Goal: Task Accomplishment & Management: Use online tool/utility

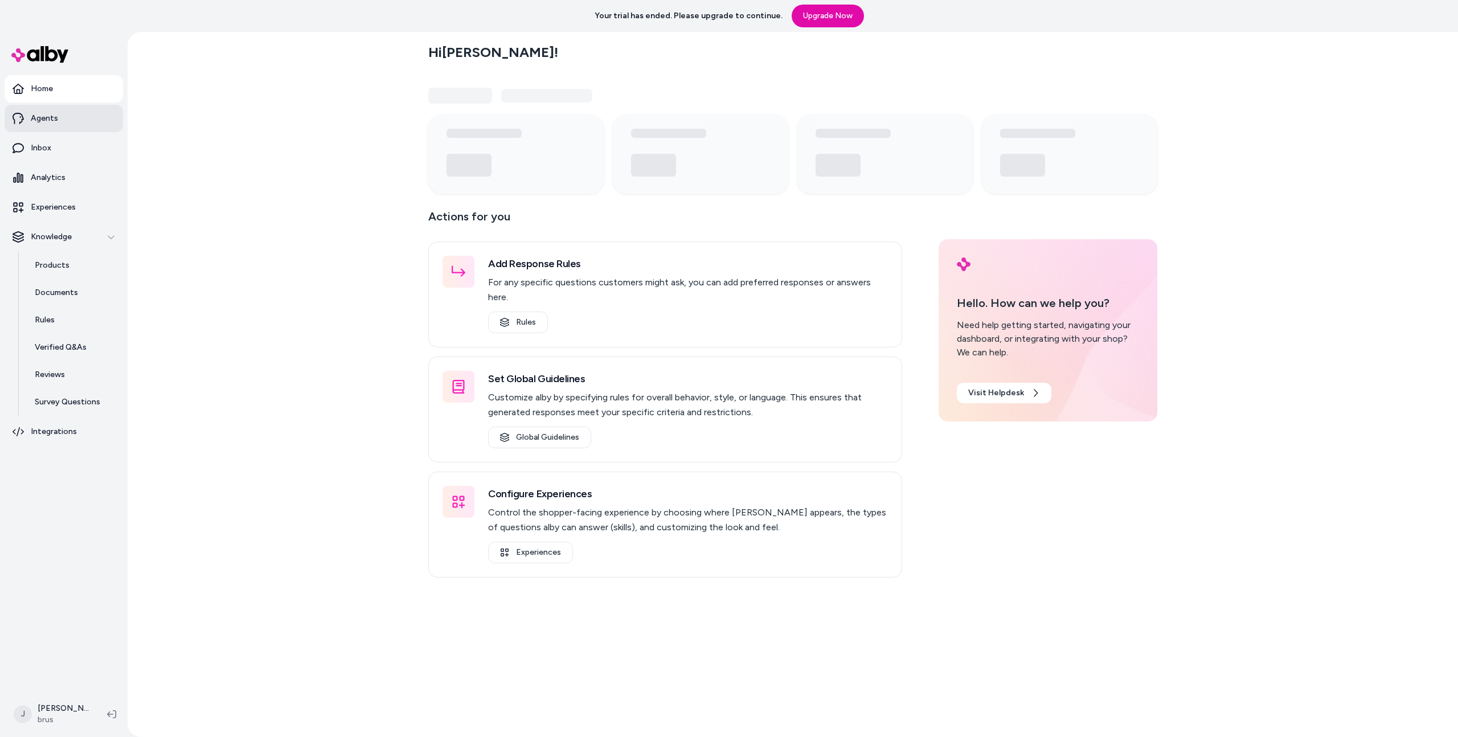
click at [95, 126] on link "Agents" at bounding box center [64, 118] width 118 height 27
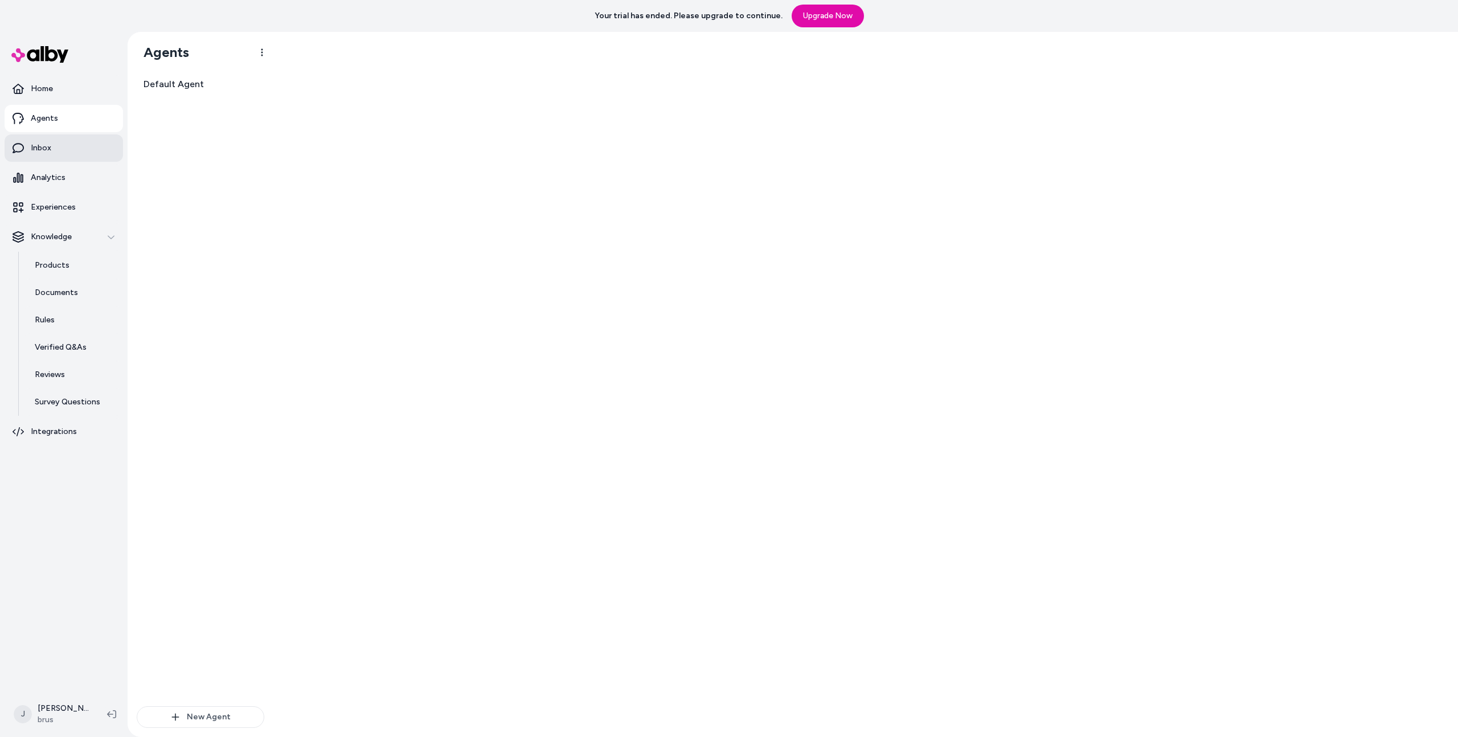
click at [85, 137] on link "Inbox" at bounding box center [64, 147] width 118 height 27
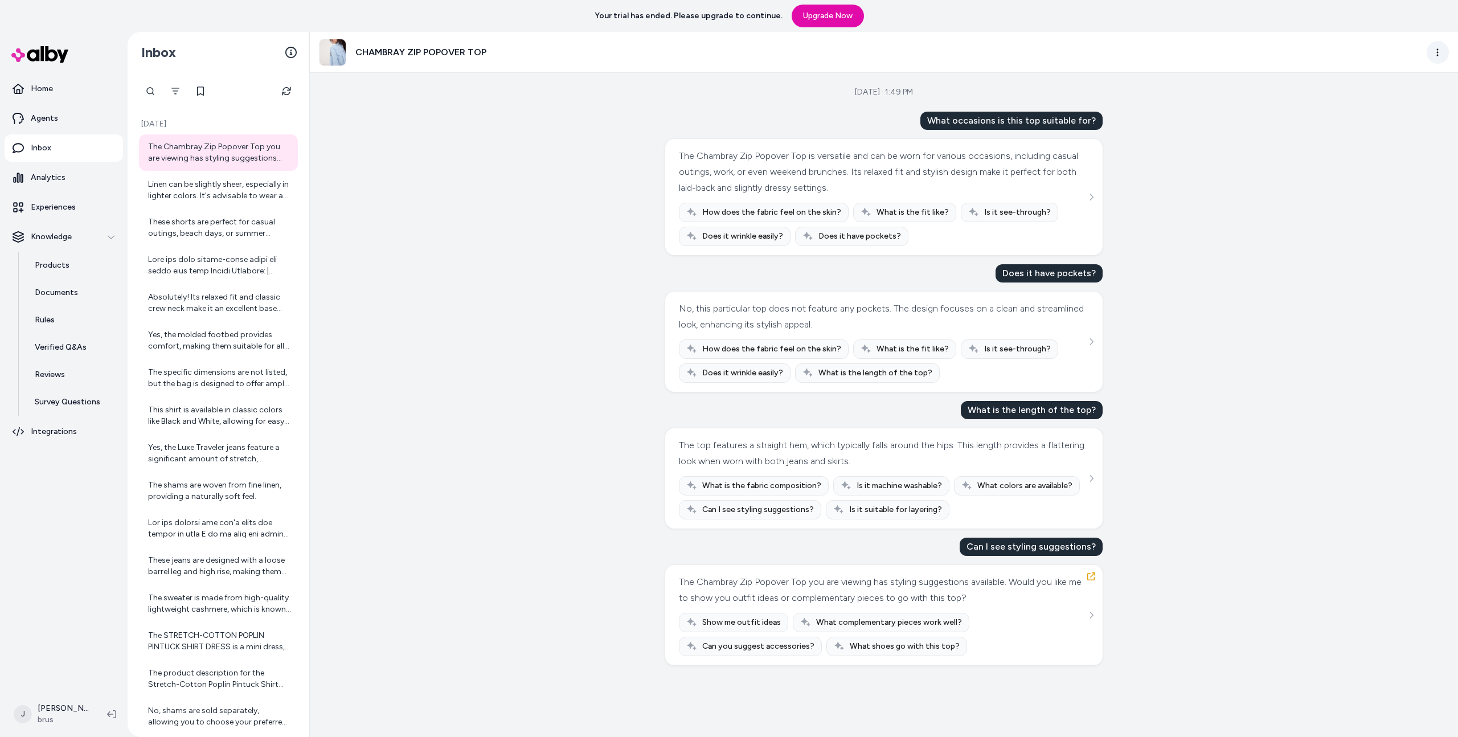
click at [1432, 53] on html "Your trial has ended. Please upgrade to continue. Upgrade Now Home Agents Inbox…" at bounding box center [729, 368] width 1458 height 737
click at [1366, 117] on link "View product detail page" at bounding box center [1386, 114] width 121 height 18
click at [458, 203] on div "Aug 14, 2025 · 1:49 PM What occasions is this top suitable for? The Chambray Zi…" at bounding box center [884, 405] width 1148 height 664
click at [218, 194] on div "Linen can be slightly sheer, especially in lighter colors. It's advisable to we…" at bounding box center [219, 190] width 143 height 23
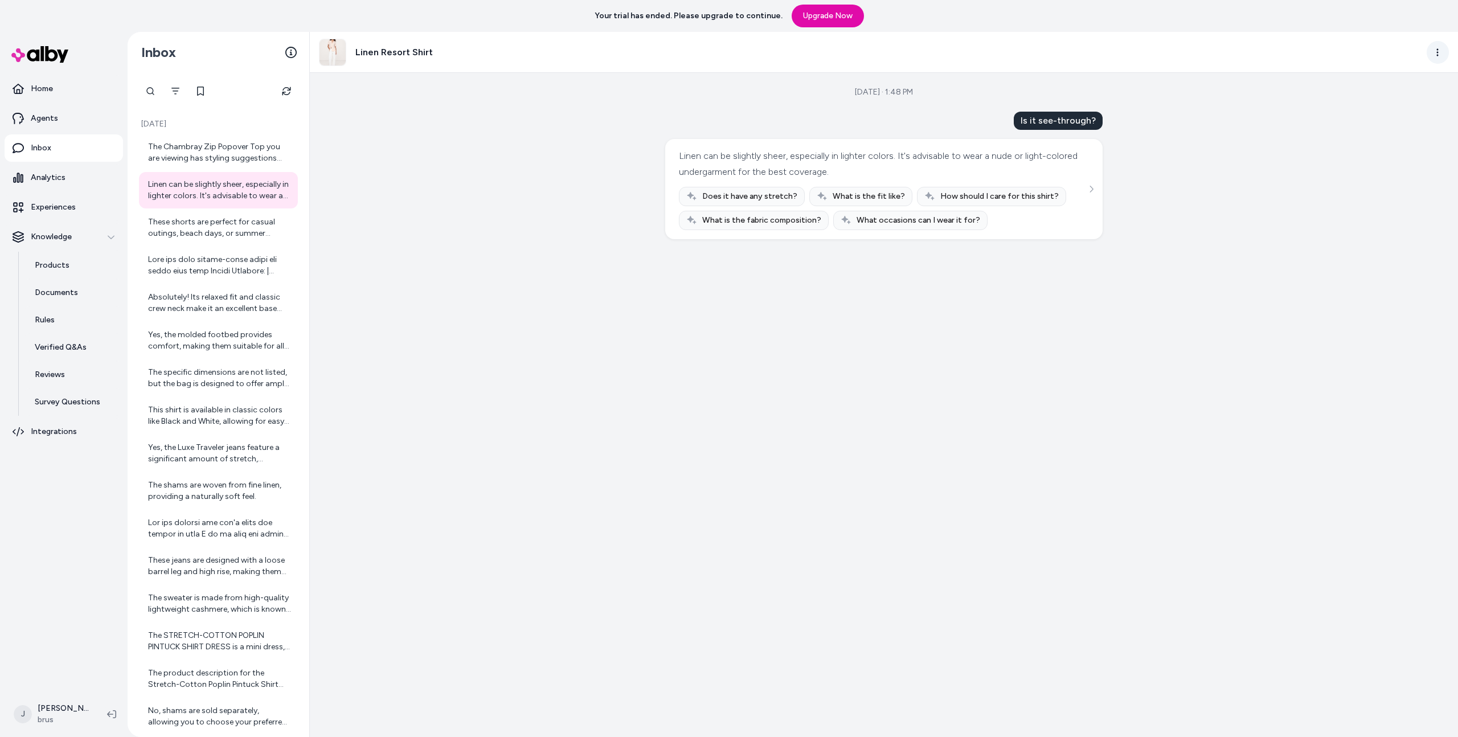
click at [1443, 59] on html "Your trial has ended. Please upgrade to continue. Upgrade Now Home Agents Inbox…" at bounding box center [729, 368] width 1458 height 737
click at [1349, 117] on link "View product detail page" at bounding box center [1386, 114] width 121 height 18
click at [1436, 48] on html "Your trial has ended. Please upgrade to continue. Upgrade Now Home Agents Inbox…" at bounding box center [729, 368] width 1458 height 737
click at [1382, 111] on link "View product detail page" at bounding box center [1386, 114] width 121 height 18
click at [204, 157] on div "The Chambray Zip Popover Top you are viewing has styling suggestions available.…" at bounding box center [219, 152] width 143 height 23
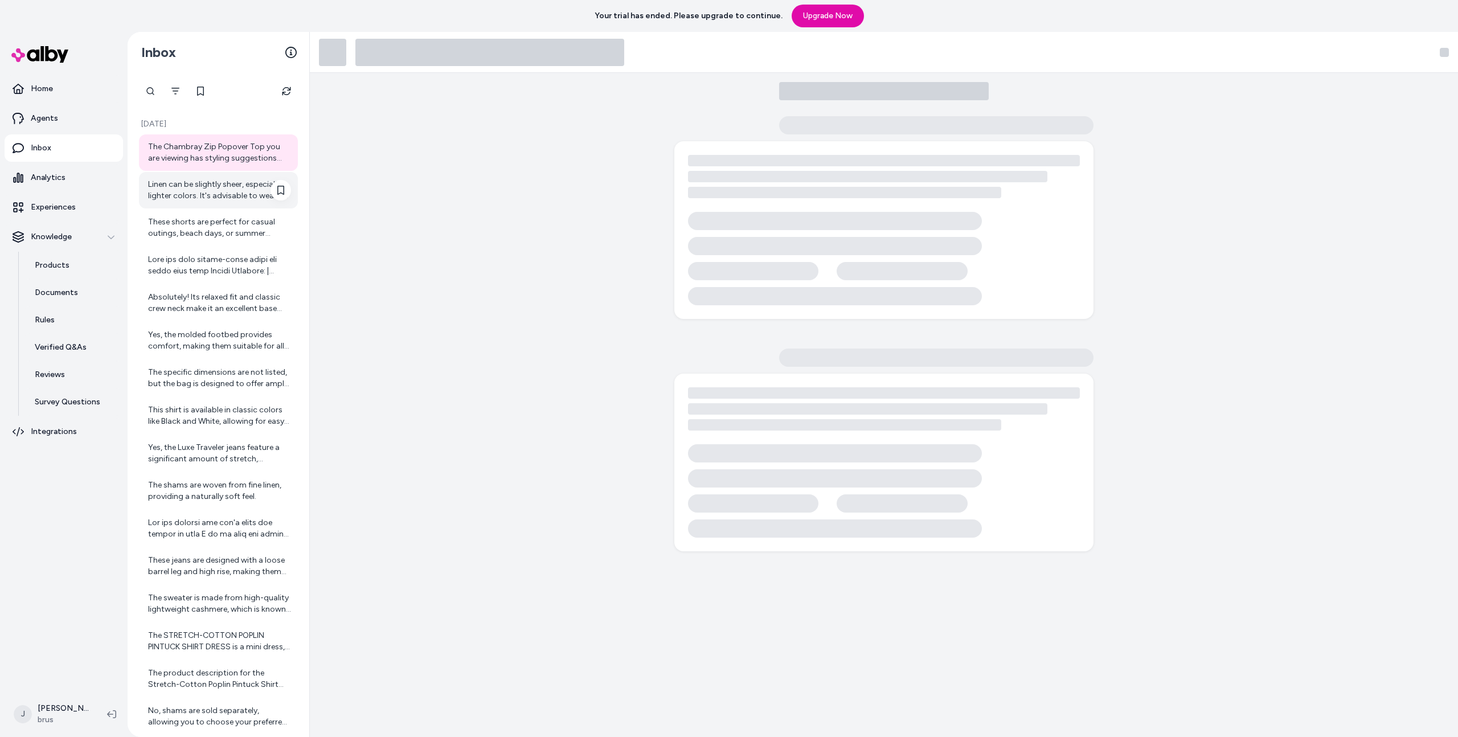
click at [202, 194] on div "Linen can be slightly sheer, especially in lighter colors. It's advisable to we…" at bounding box center [219, 190] width 143 height 23
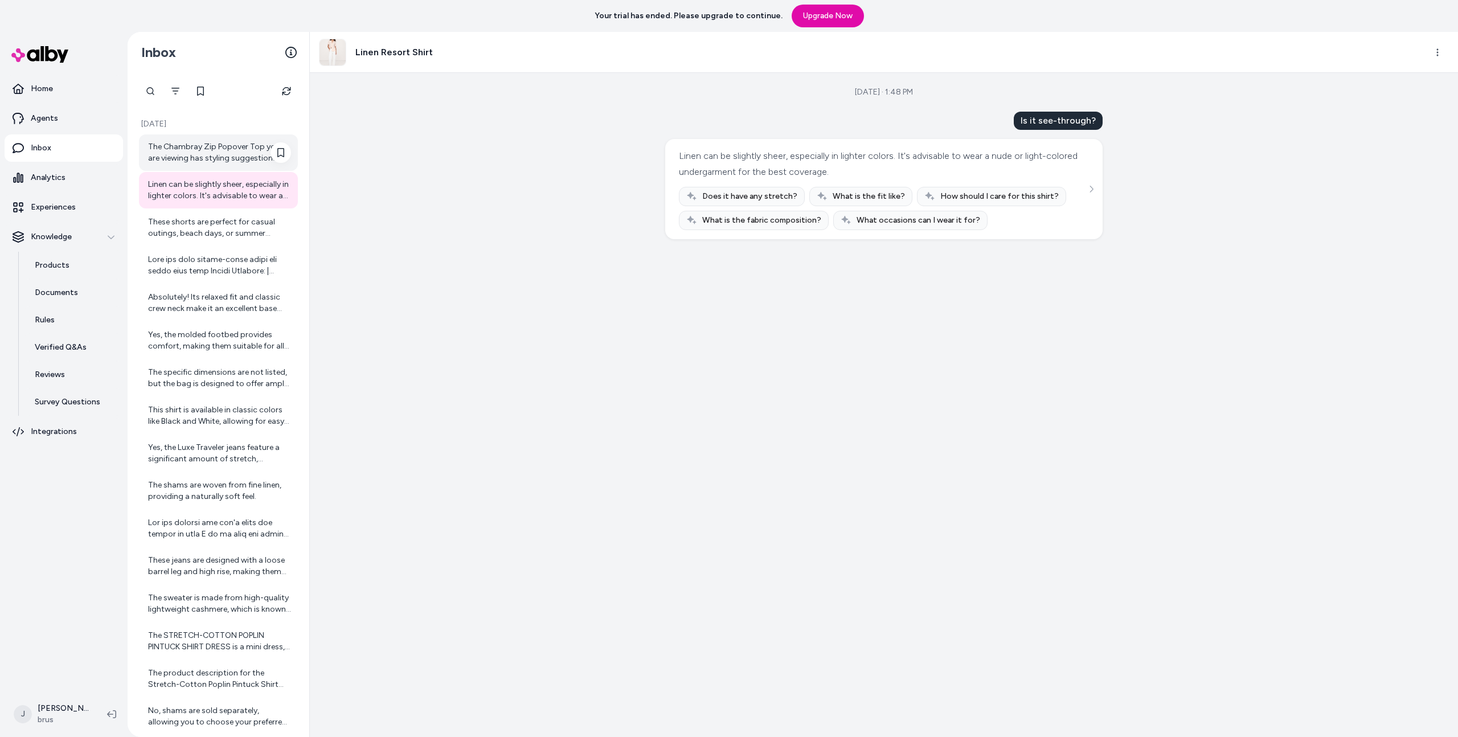
click at [203, 145] on div "The Chambray Zip Popover Top you are viewing has styling suggestions available.…" at bounding box center [219, 152] width 143 height 23
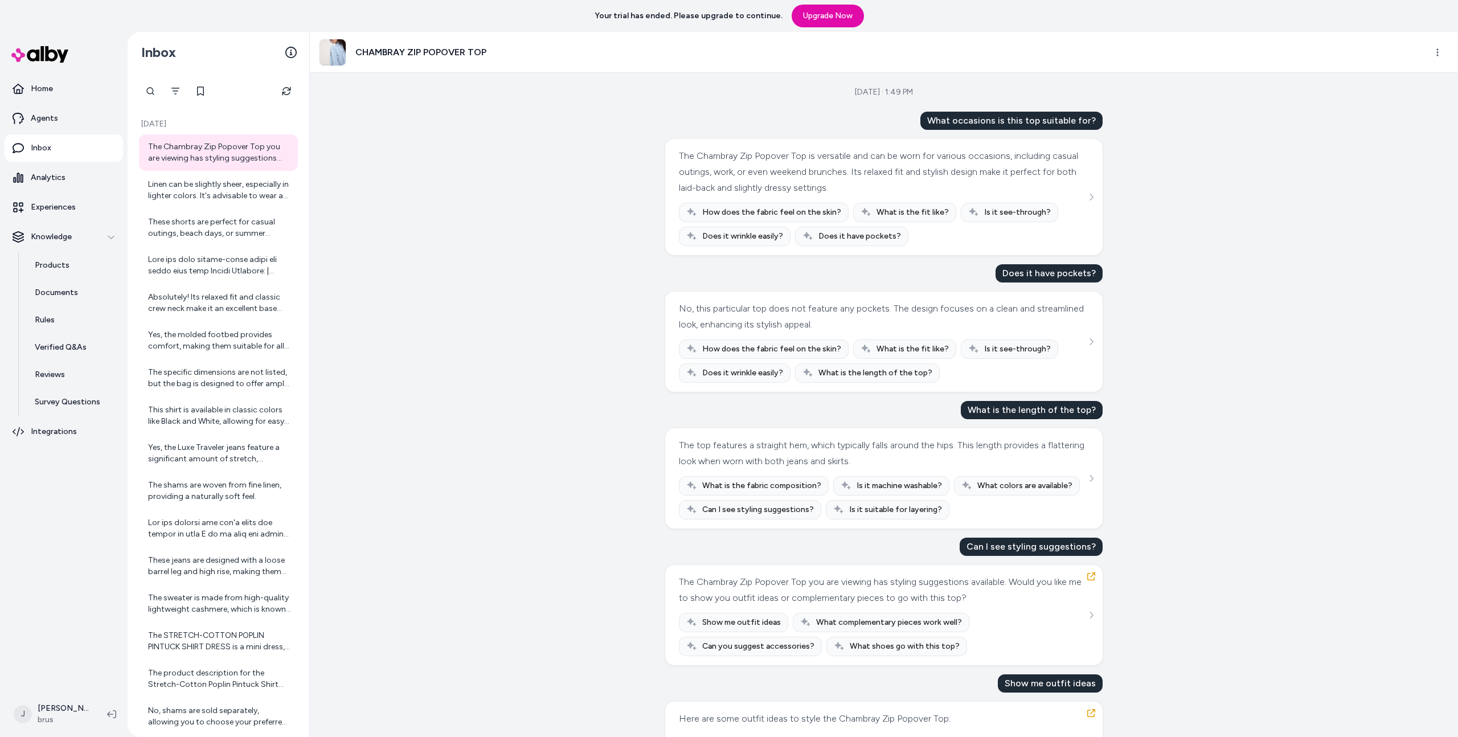
drag, startPoint x: 1360, startPoint y: 56, endPoint x: 1376, endPoint y: 59, distance: 15.5
click at [1361, 56] on div "CHAMBRAY ZIP POPOVER TOP" at bounding box center [868, 52] width 1098 height 27
click at [1429, 48] on html "Your trial has ended. Please upgrade to continue. Upgrade Now Home Agents Inbox…" at bounding box center [729, 368] width 1458 height 737
click at [1376, 100] on link "View product in alby" at bounding box center [1386, 96] width 121 height 18
click at [1434, 60] on html "Your trial has ended. Please upgrade to continue. Upgrade Now Home Agents Inbox…" at bounding box center [729, 368] width 1458 height 737
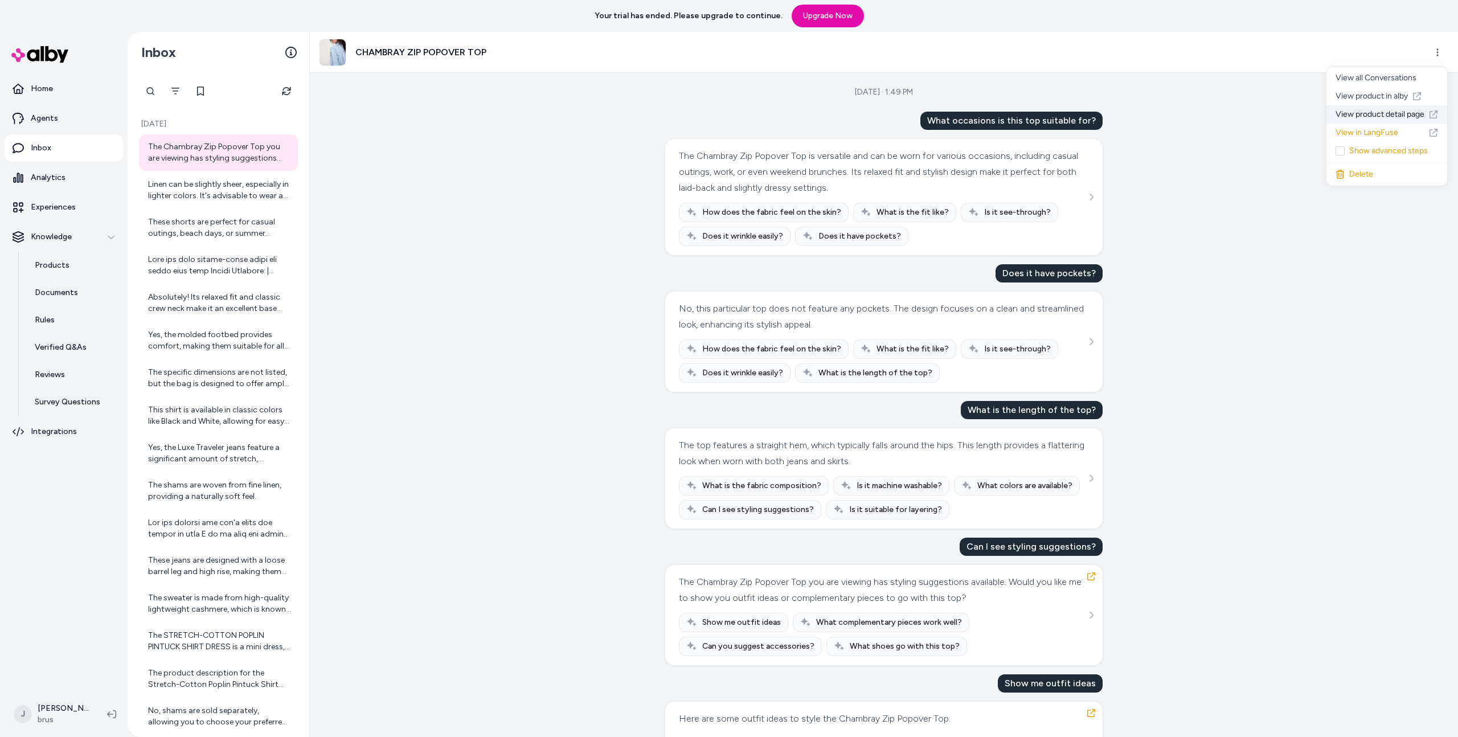
click at [1397, 116] on link "View product detail page" at bounding box center [1386, 114] width 121 height 18
click at [1223, 76] on div "Aug 14, 2025 · 1:49 PM What occasions is this top suitable for? The Chambray Zi…" at bounding box center [884, 405] width 1148 height 664
click at [1430, 54] on html "Your trial has ended. Please upgrade to continue. Upgrade Now Home Agents Inbox…" at bounding box center [729, 368] width 1458 height 737
click at [1377, 98] on link "View product in alby" at bounding box center [1386, 96] width 121 height 18
click at [191, 266] on div at bounding box center [219, 265] width 143 height 23
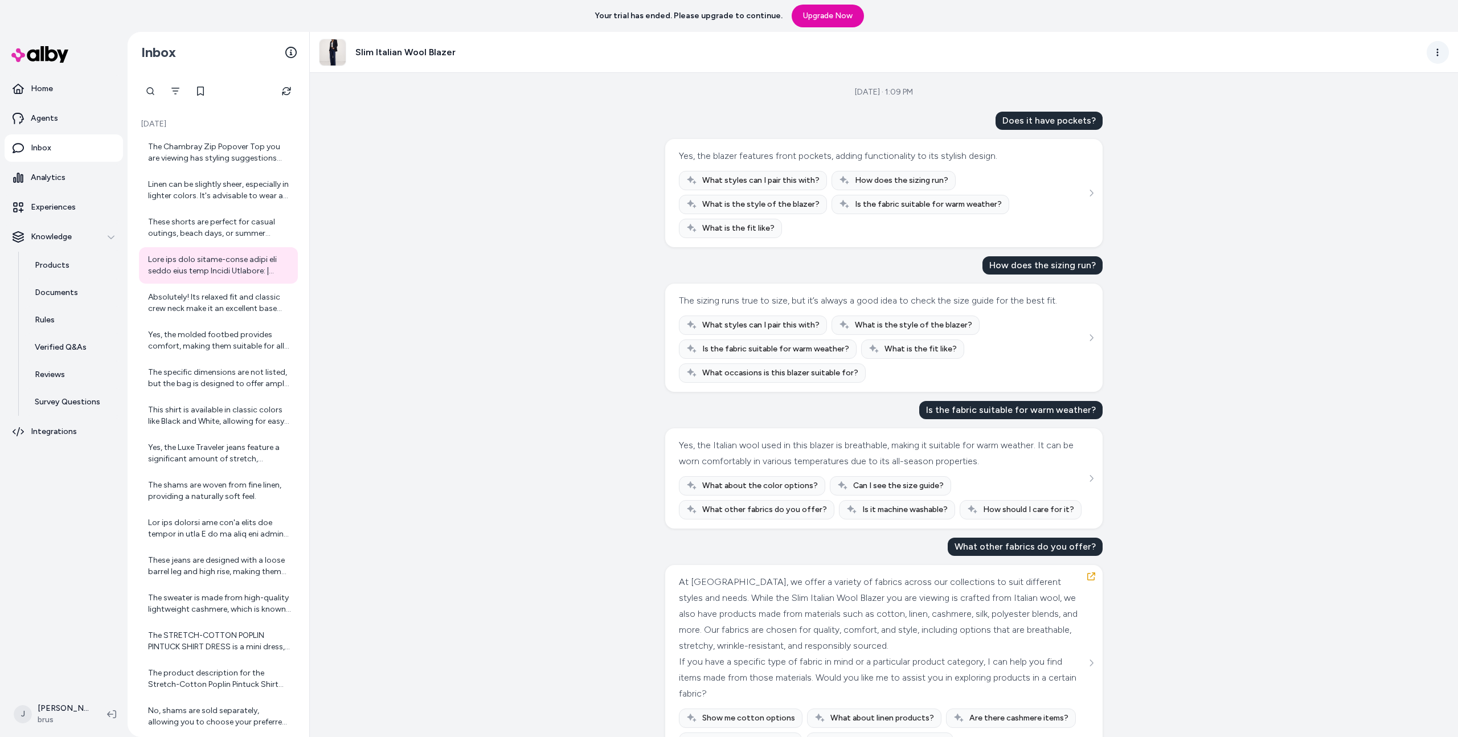
click at [1445, 55] on html "Your trial has ended. Please upgrade to continue. Upgrade Now Home Agents Inbox…" at bounding box center [729, 368] width 1458 height 737
click at [1347, 109] on link "View product detail page" at bounding box center [1386, 114] width 121 height 18
click at [1429, 50] on html "Your trial has ended. Please upgrade to continue. Upgrade Now Home Agents Inbox…" at bounding box center [729, 368] width 1458 height 737
click at [1383, 94] on link "View product in alby" at bounding box center [1386, 96] width 121 height 18
click at [565, 285] on div "Aug 14, 2025 · 1:09 PM Does it have pockets? Yes, the blazer features front poc…" at bounding box center [884, 405] width 1148 height 664
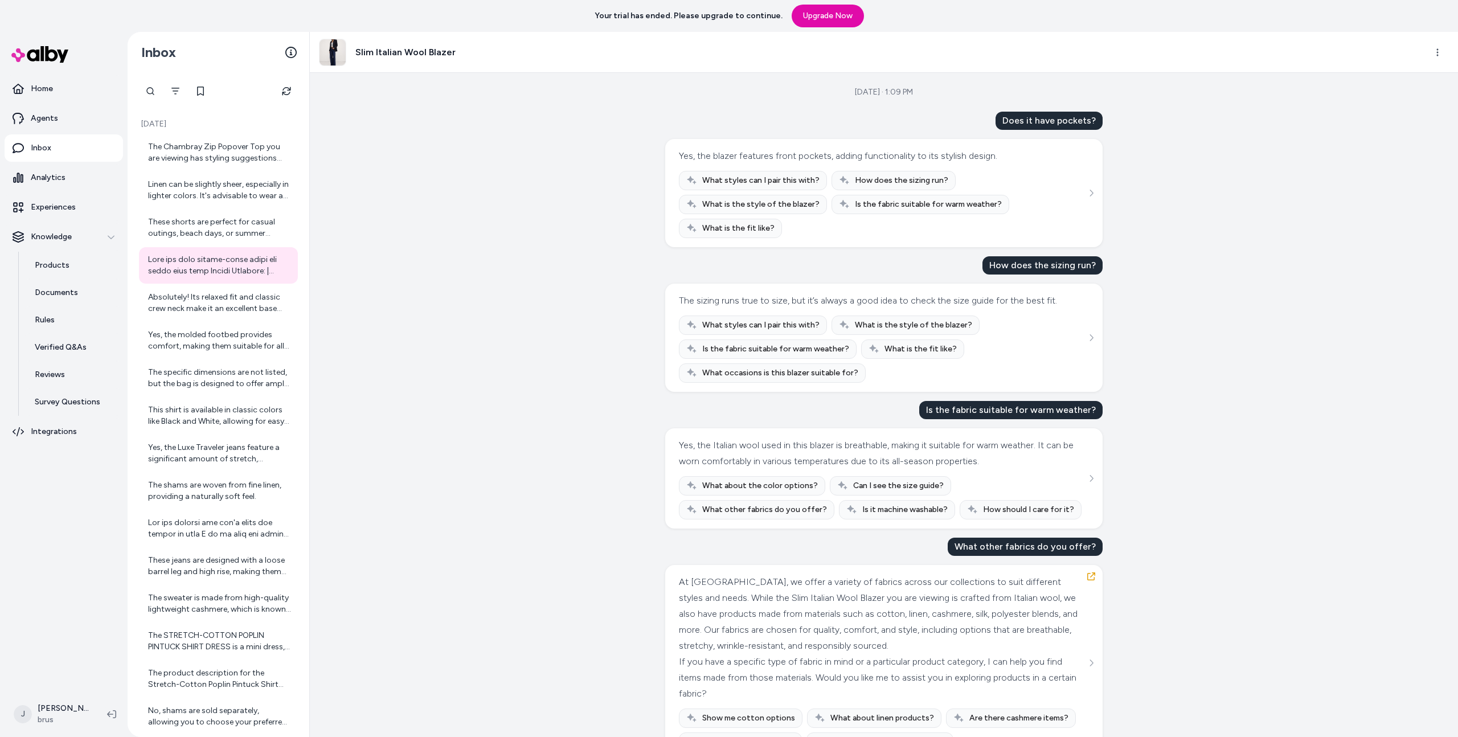
click at [516, 324] on div "Aug 14, 2025 · 1:09 PM Does it have pockets? Yes, the blazer features front poc…" at bounding box center [884, 405] width 1148 height 664
drag, startPoint x: 405, startPoint y: 357, endPoint x: 257, endPoint y: 347, distance: 148.9
click at [405, 357] on div "Aug 14, 2025 · 1:09 PM Does it have pockets? Yes, the blazer features front poc…" at bounding box center [884, 405] width 1148 height 664
click at [310, 128] on div "Aug 14, 2025 · 1:09 PM Does it have pockets? Yes, the blazer features front poc…" at bounding box center [884, 405] width 1148 height 664
click at [333, 294] on div "Aug 14, 2025 · 1:09 PM Does it have pockets? Yes, the blazer features front poc…" at bounding box center [884, 405] width 1148 height 664
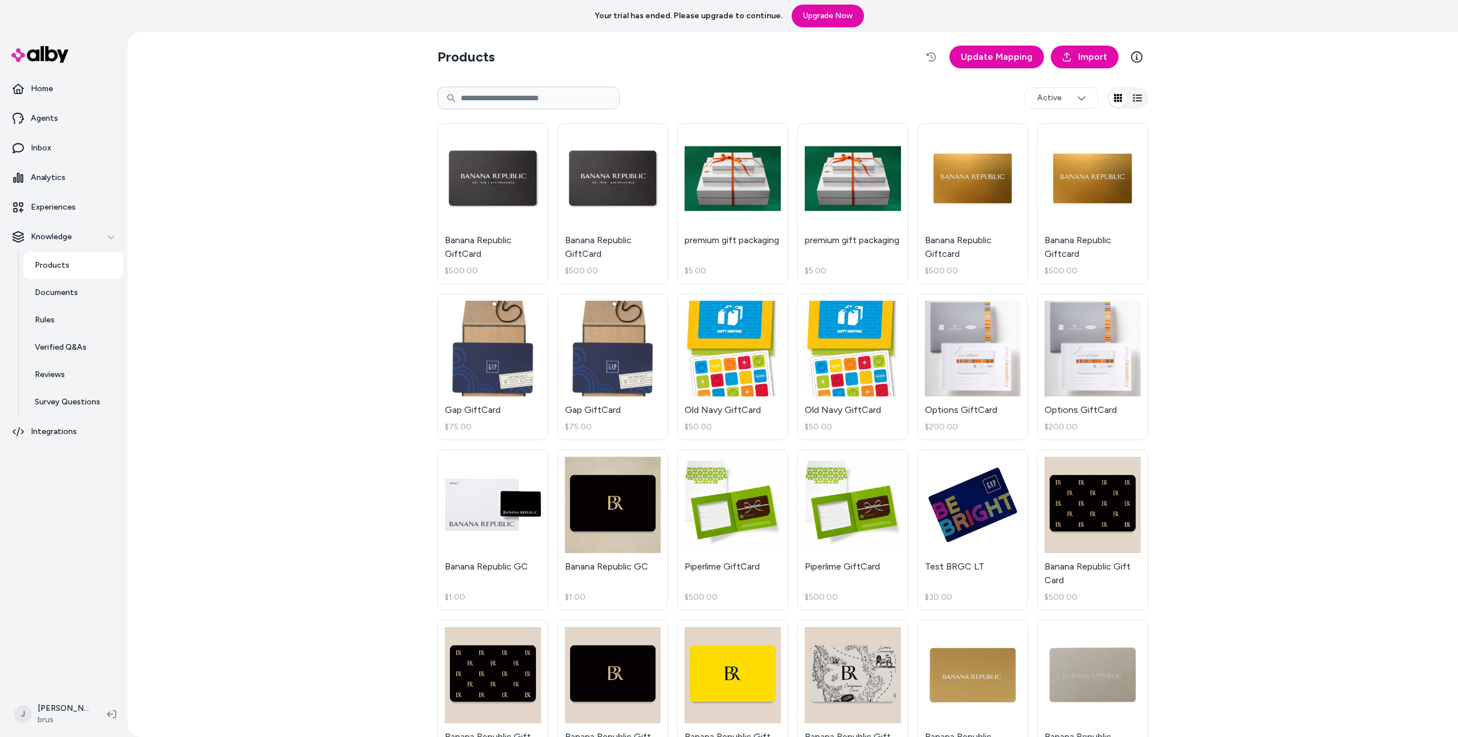
drag, startPoint x: 471, startPoint y: 85, endPoint x: 486, endPoint y: 92, distance: 16.6
click at [471, 85] on div "Active" at bounding box center [792, 98] width 711 height 36
click at [486, 92] on input at bounding box center [528, 98] width 182 height 23
paste input "**********"
type input "**********"
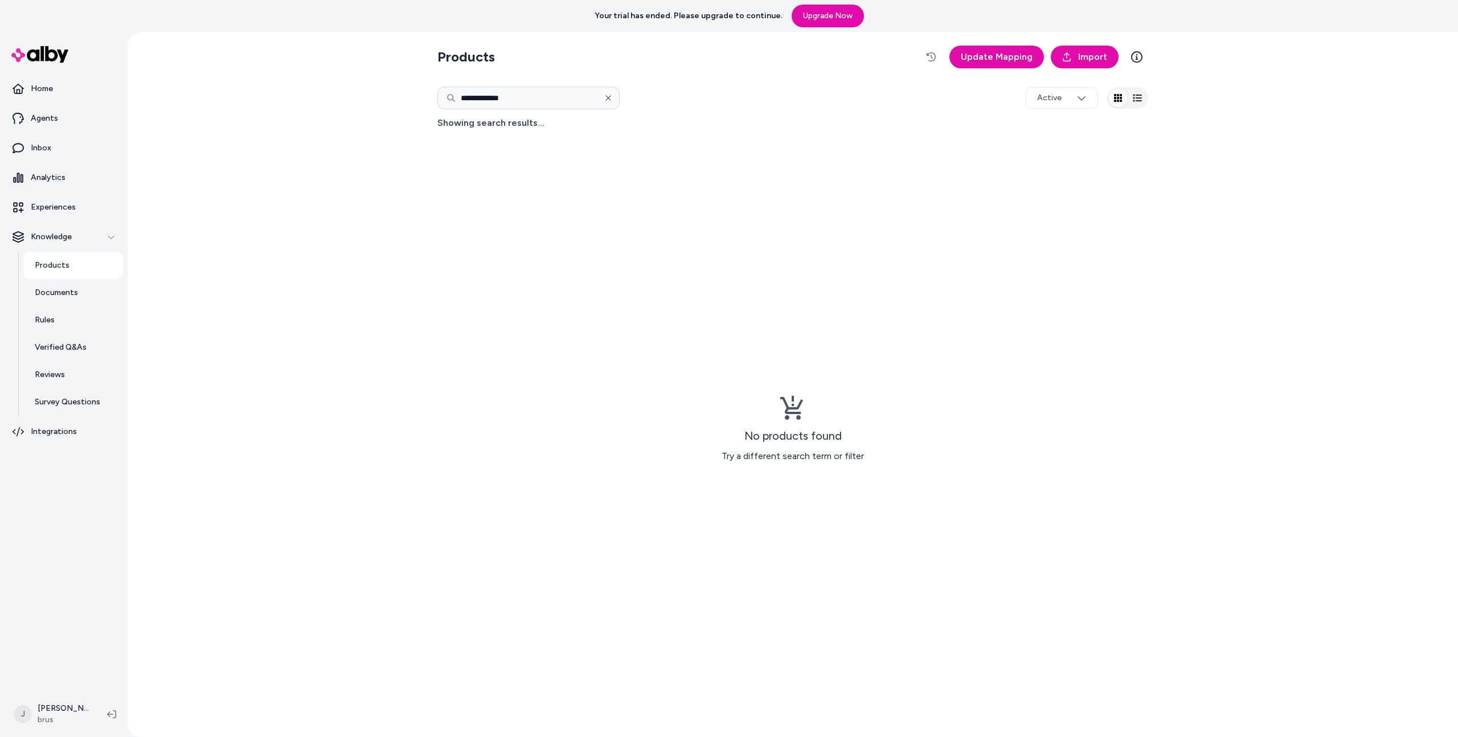
click at [608, 100] on icon "button" at bounding box center [608, 98] width 8 height 8
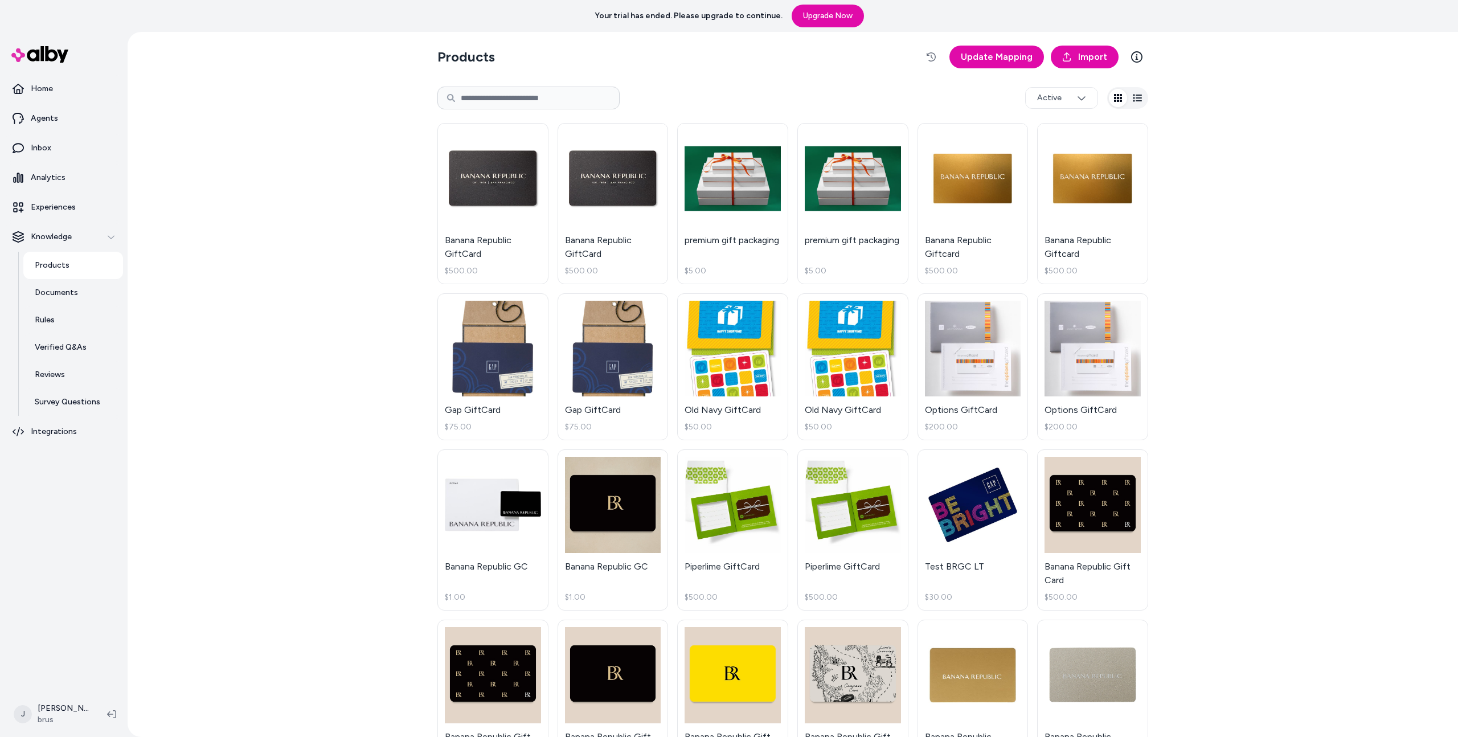
click at [374, 132] on div "Products Update Mapping Import Active Banana Republic GiftCard $500.00 Banana R…" at bounding box center [793, 384] width 1330 height 705
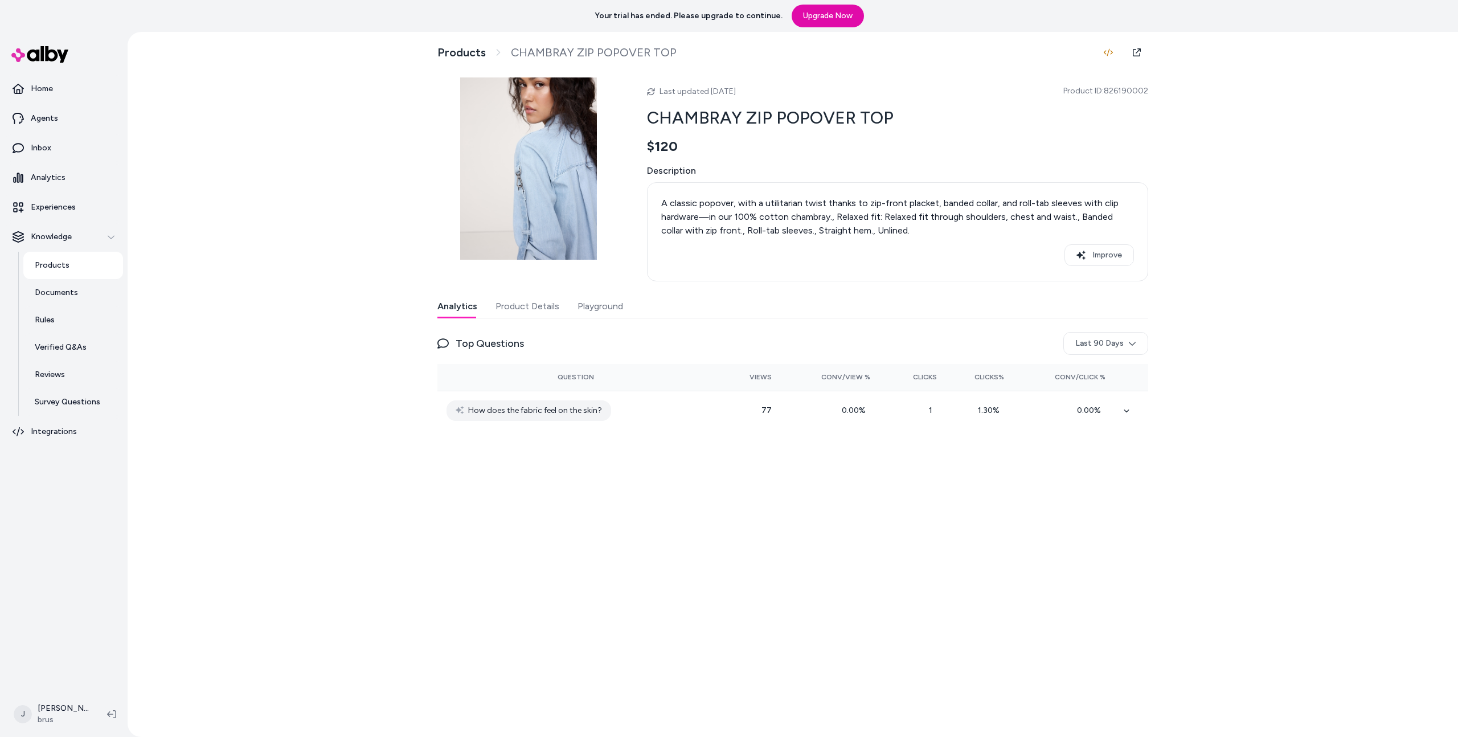
click at [289, 245] on div "Products CHAMBRAY ZIP POPOVER TOP Last updated [DATE] Product ID: 826190002 CHA…" at bounding box center [793, 384] width 1330 height 705
drag, startPoint x: 331, startPoint y: 156, endPoint x: 337, endPoint y: 198, distance: 41.9
click at [331, 156] on div "Products CHAMBRAY ZIP POPOVER TOP Last updated Aug 13, 2025 Product ID: 8261900…" at bounding box center [793, 384] width 1330 height 705
drag, startPoint x: 331, startPoint y: 200, endPoint x: 324, endPoint y: 220, distance: 20.7
click at [331, 200] on div "Products CHAMBRAY ZIP POPOVER TOP Last updated Aug 13, 2025 Product ID: 8261900…" at bounding box center [793, 384] width 1330 height 705
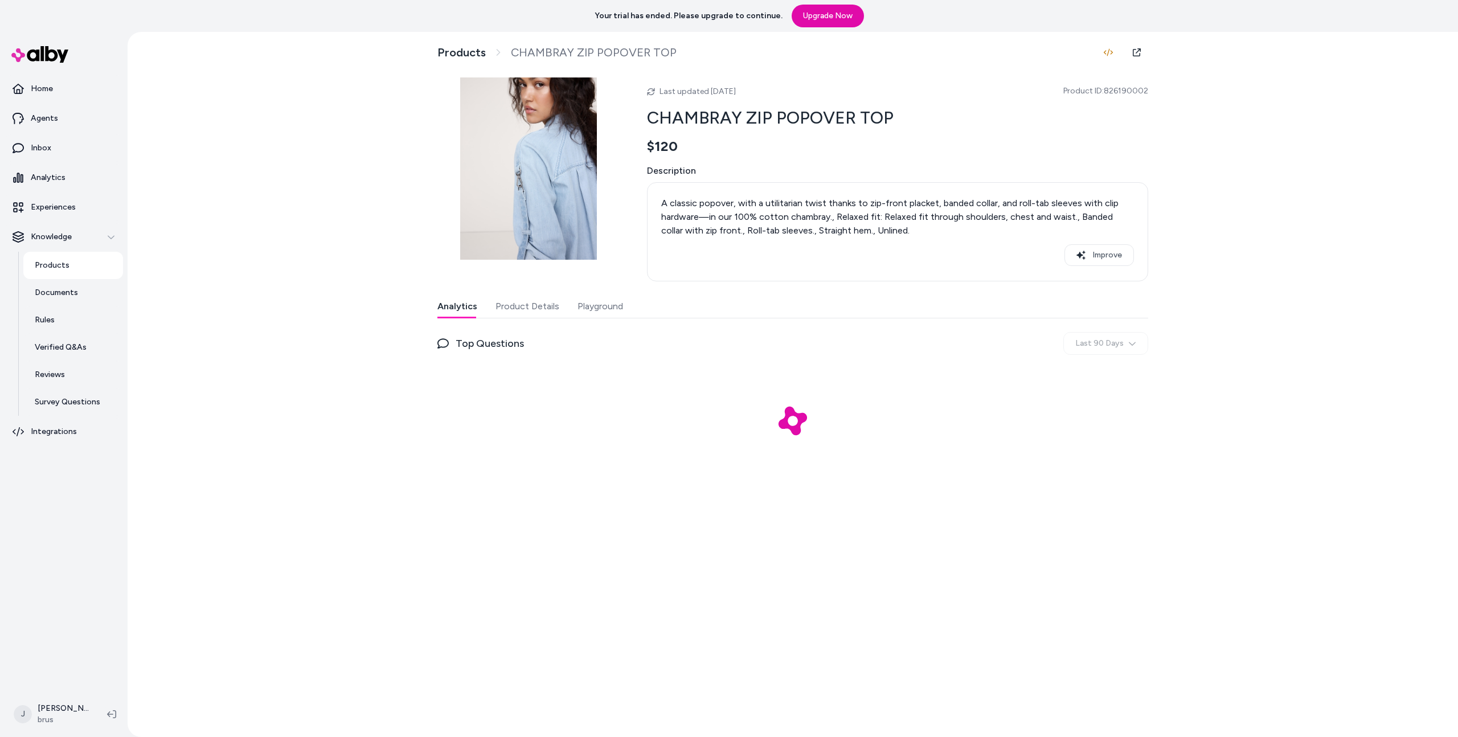
click at [321, 240] on div "Products CHAMBRAY ZIP POPOVER TOP Last updated Aug 13, 2025 Product ID: 8261900…" at bounding box center [793, 384] width 1330 height 705
click at [527, 311] on button "Product Details" at bounding box center [527, 306] width 64 height 23
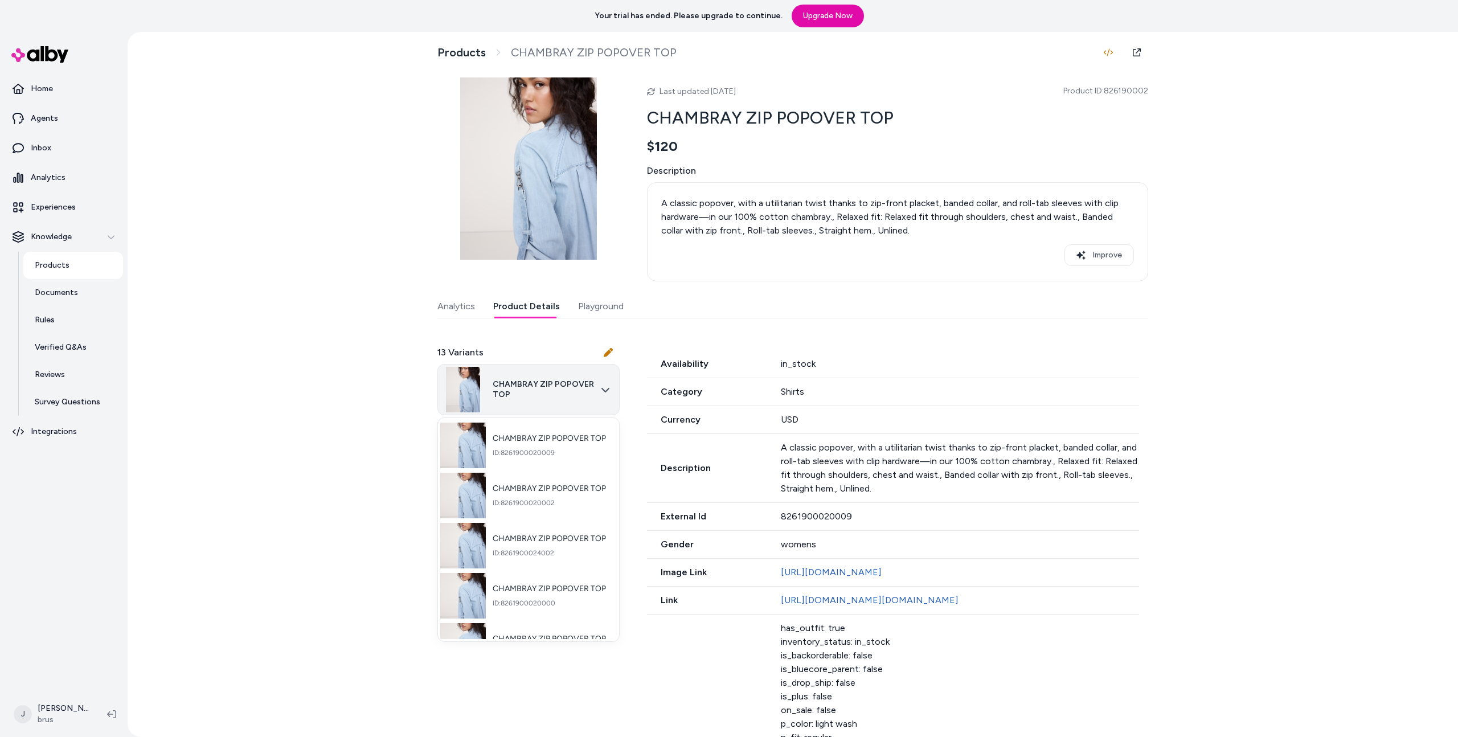
click at [564, 382] on html "Your trial has ended. Please upgrade to continue. Upgrade Now Home Agents Inbox…" at bounding box center [729, 368] width 1458 height 737
click at [319, 452] on html "Your trial has ended. Please upgrade to continue. Upgrade Now Home Agents Inbox…" at bounding box center [729, 368] width 1458 height 737
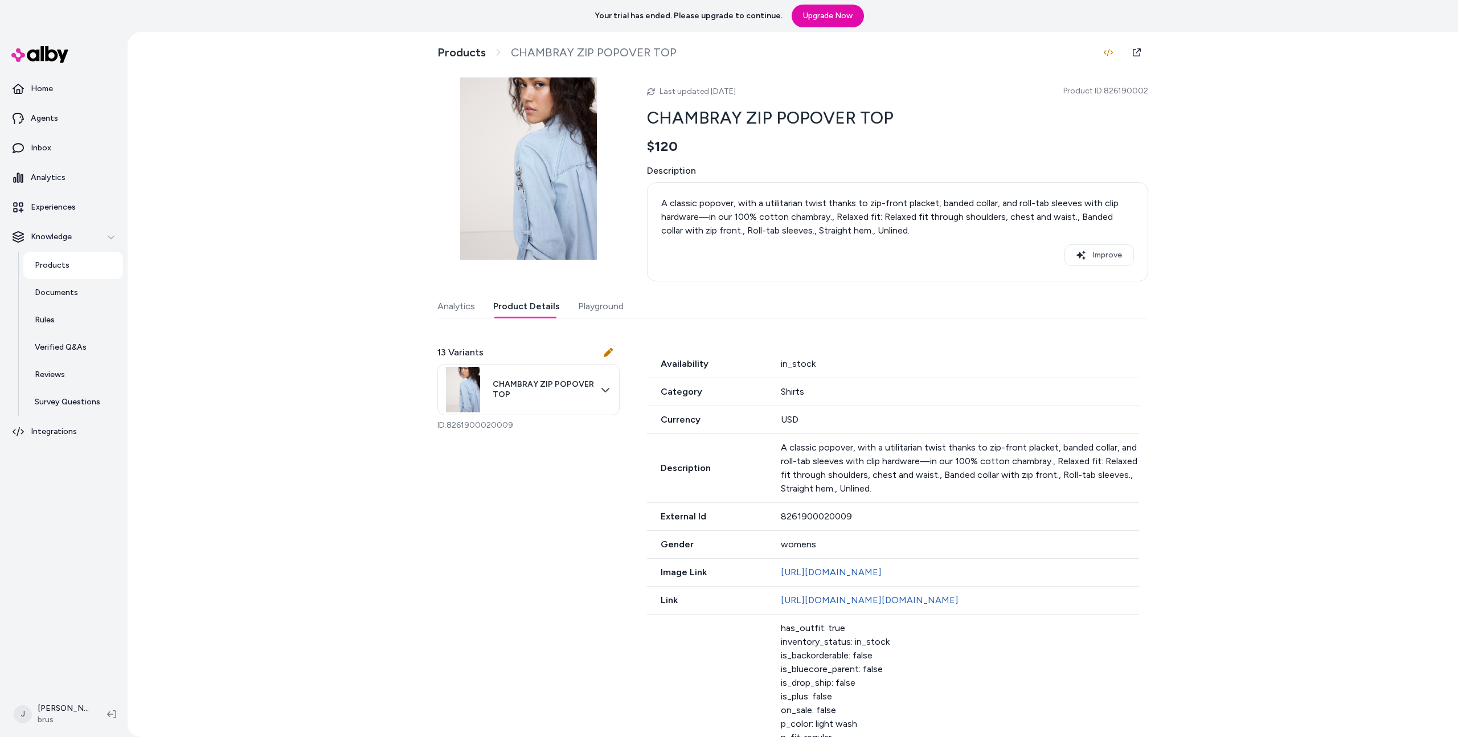
click at [1132, 92] on span "Product ID: 826190002" at bounding box center [1105, 90] width 85 height 11
drag, startPoint x: 1132, startPoint y: 92, endPoint x: 779, endPoint y: 133, distance: 355.4
click at [1131, 92] on span "Product ID: 826190002" at bounding box center [1105, 90] width 85 height 11
copy span "826190002"
click at [351, 219] on div "Products CHAMBRAY ZIP POPOVER TOP Last updated Aug 13, 2025 Product ID: 8261900…" at bounding box center [793, 384] width 1330 height 705
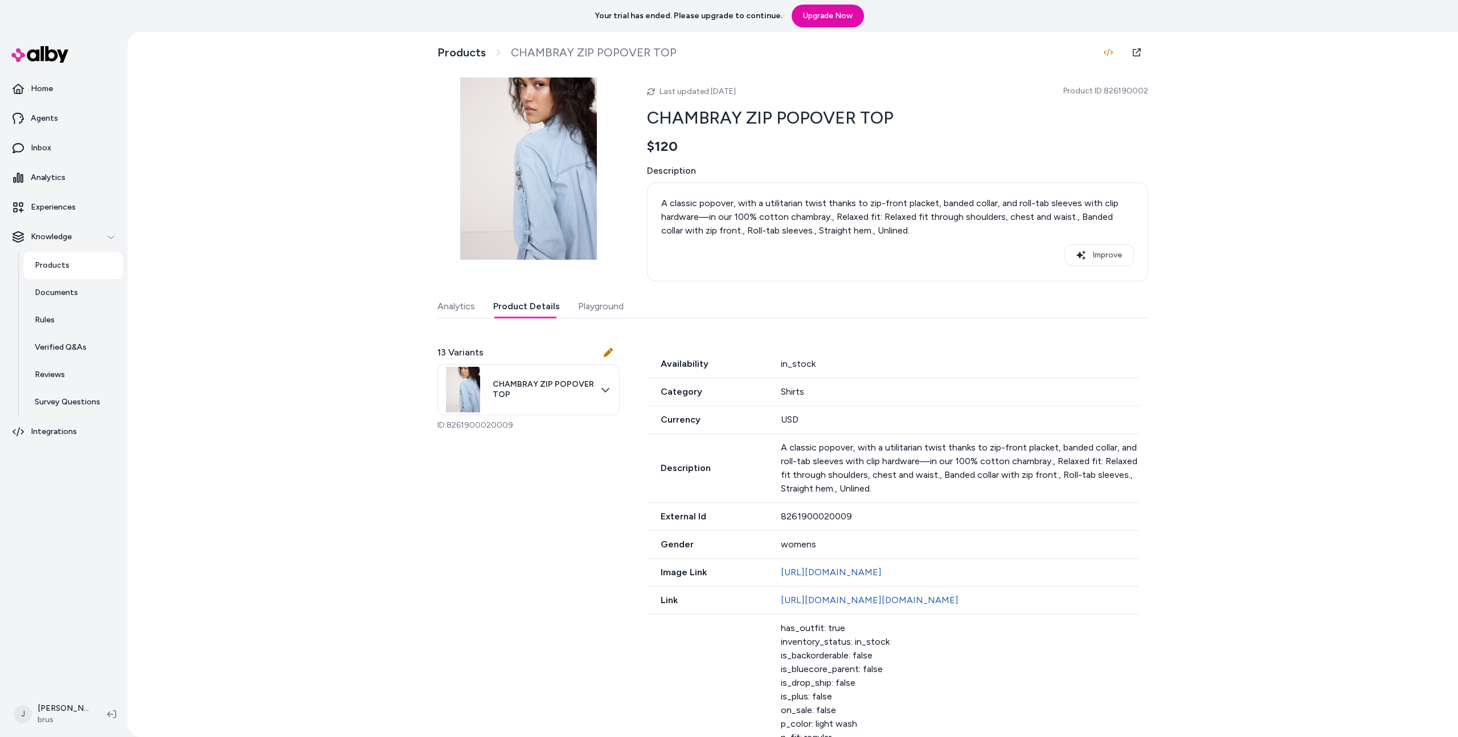
click at [360, 287] on div "Products CHAMBRAY ZIP POPOVER TOP Last updated Aug 13, 2025 Product ID: 8261900…" at bounding box center [793, 384] width 1330 height 705
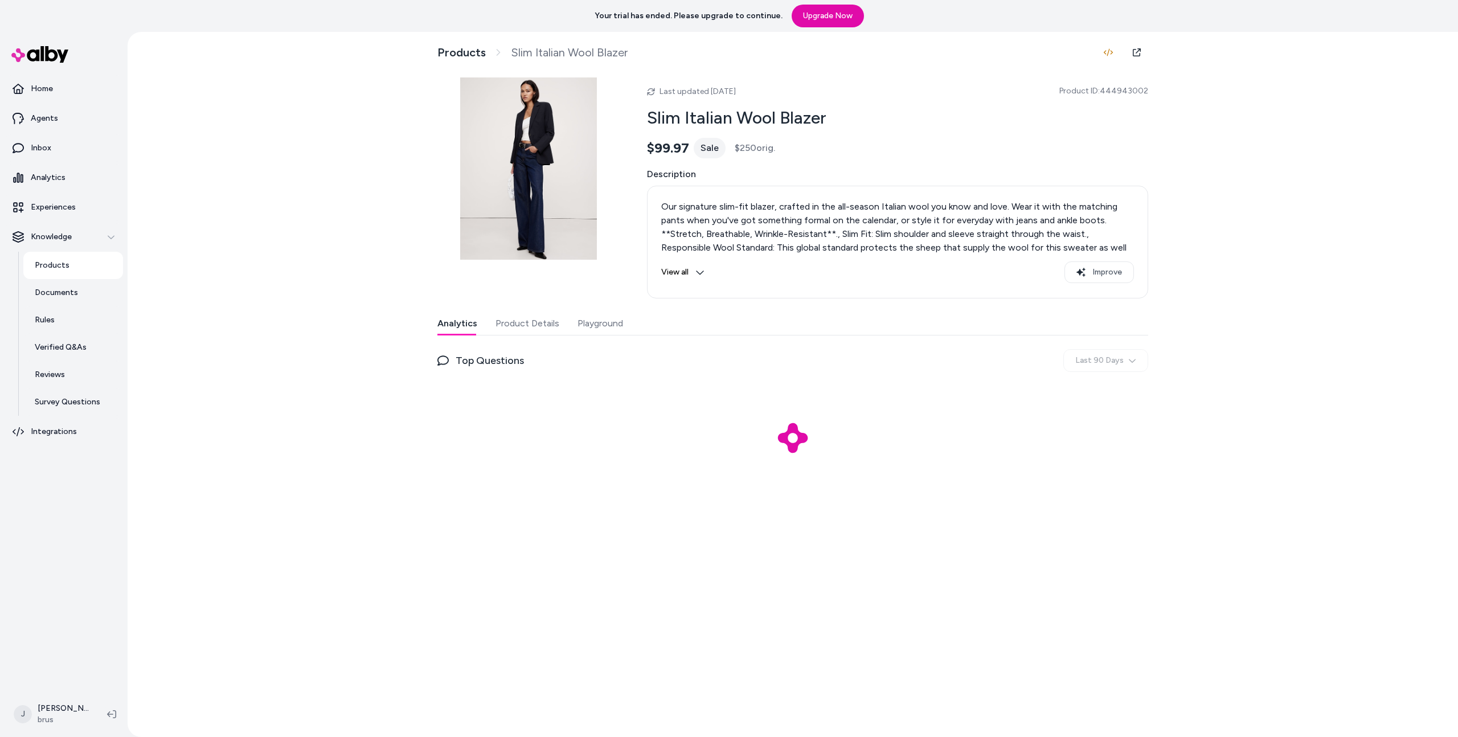
click at [367, 212] on div "Products Slim Italian Wool Blazer Last updated [DATE] Product ID: 444943002 Sli…" at bounding box center [793, 384] width 1330 height 705
click at [342, 243] on div "Products Slim Italian Wool Blazer Last updated [DATE] Product ID: 444943002 Sli…" at bounding box center [793, 384] width 1330 height 705
click at [307, 276] on div "Products Slim Italian Wool Blazer Last updated [DATE] Product ID: 444943002 Sli…" at bounding box center [793, 384] width 1330 height 705
click at [312, 275] on div "Products Slim Italian Wool Blazer Last updated [DATE] Product ID: 444943002 Sli…" at bounding box center [793, 384] width 1330 height 705
click at [306, 378] on div "Products Slim Italian Wool Blazer Last updated [DATE] Product ID: 444943002 Sli…" at bounding box center [793, 384] width 1330 height 705
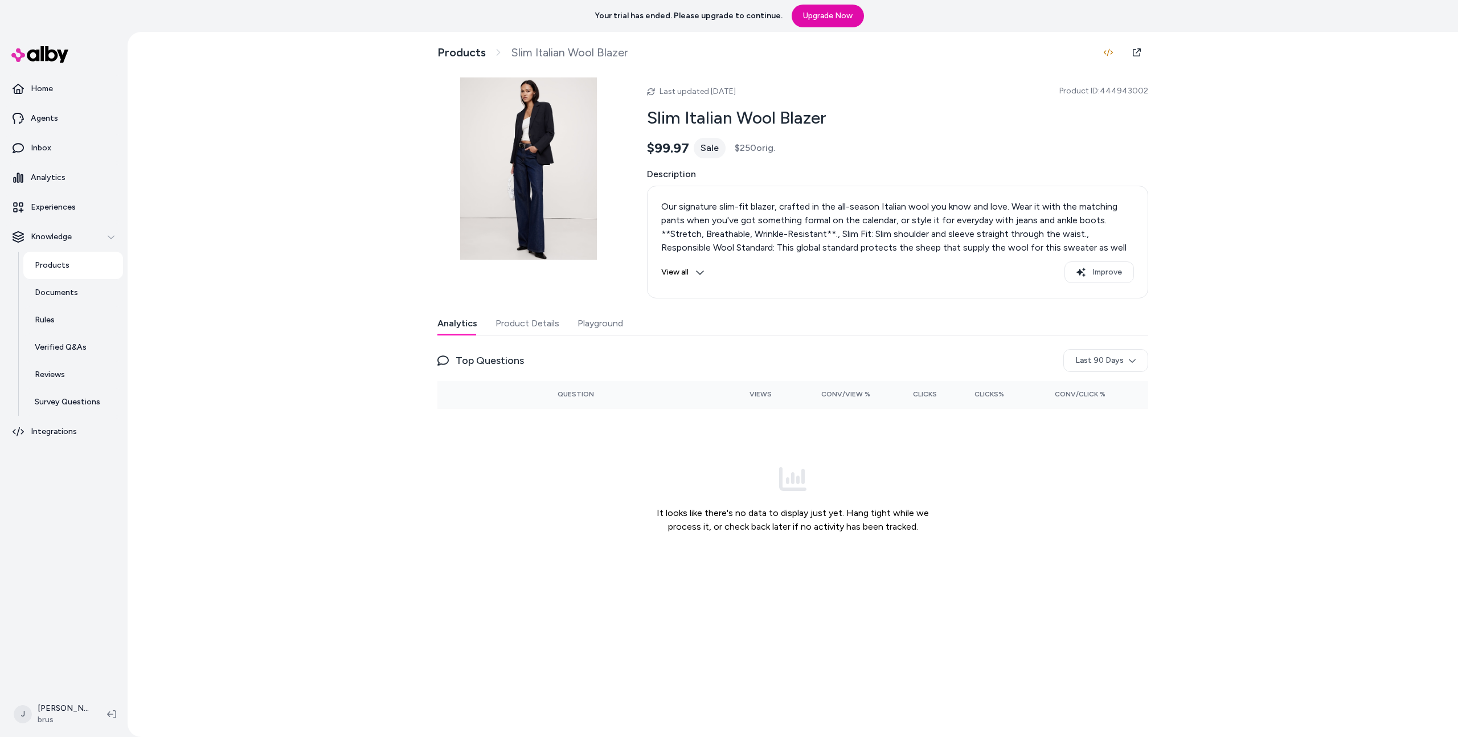
click at [503, 304] on div "Last updated [DATE] Product ID: 444943002 Slim Italian Wool Blazer $99.97 Sale …" at bounding box center [792, 333] width 711 height 513
click at [518, 322] on button "Product Details" at bounding box center [527, 323] width 64 height 23
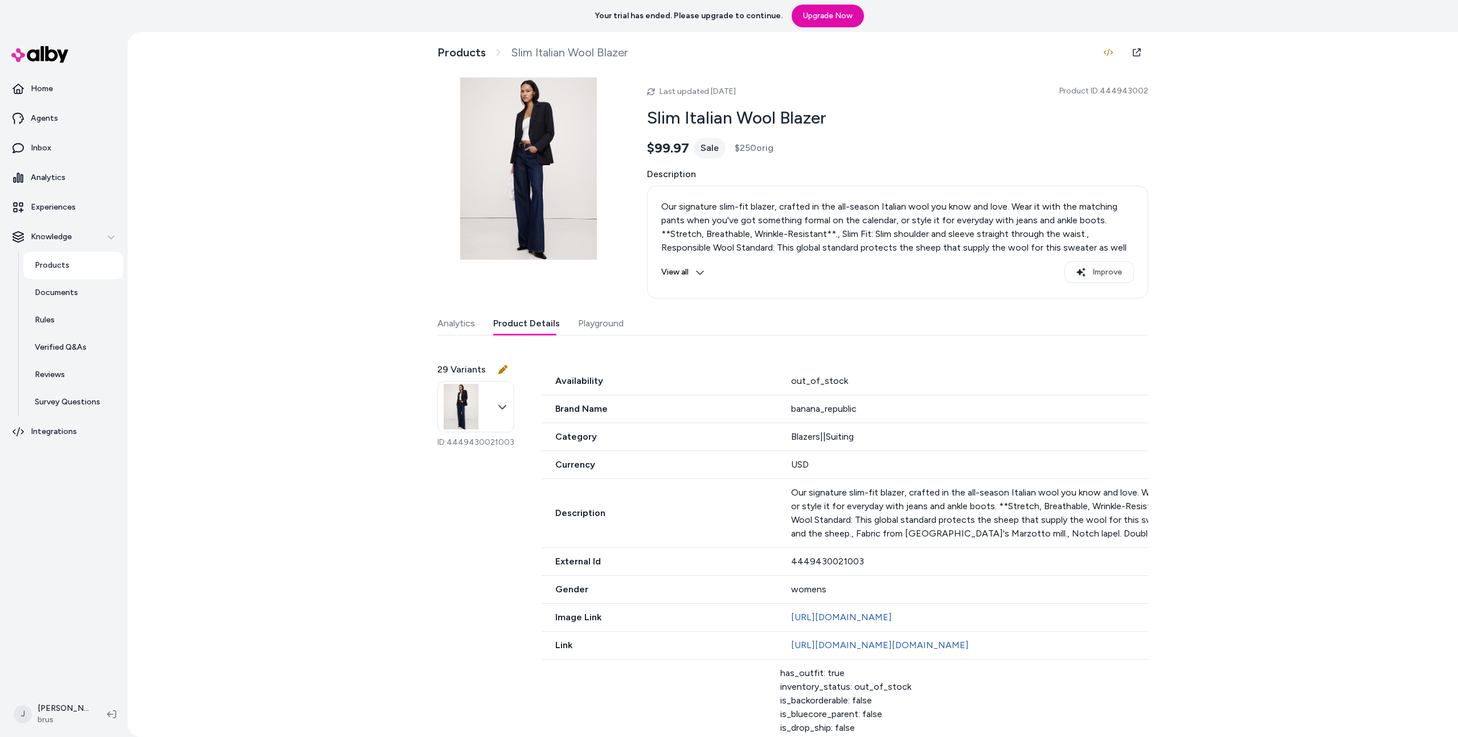
click at [385, 269] on div "Products Slim Italian Wool Blazer Last updated [DATE] Product ID: 444943002 Sli…" at bounding box center [793, 384] width 1330 height 705
click at [1113, 99] on div "Last updated [DATE] Product ID: 444943002 Slim Italian Wool Blazer $99.97 Sale …" at bounding box center [897, 187] width 501 height 221
click at [1122, 94] on span "Product ID: 444943002" at bounding box center [1103, 90] width 89 height 11
drag, startPoint x: 1122, startPoint y: 95, endPoint x: 654, endPoint y: 171, distance: 474.3
click at [1122, 95] on span "Product ID: 444943002" at bounding box center [1103, 90] width 89 height 11
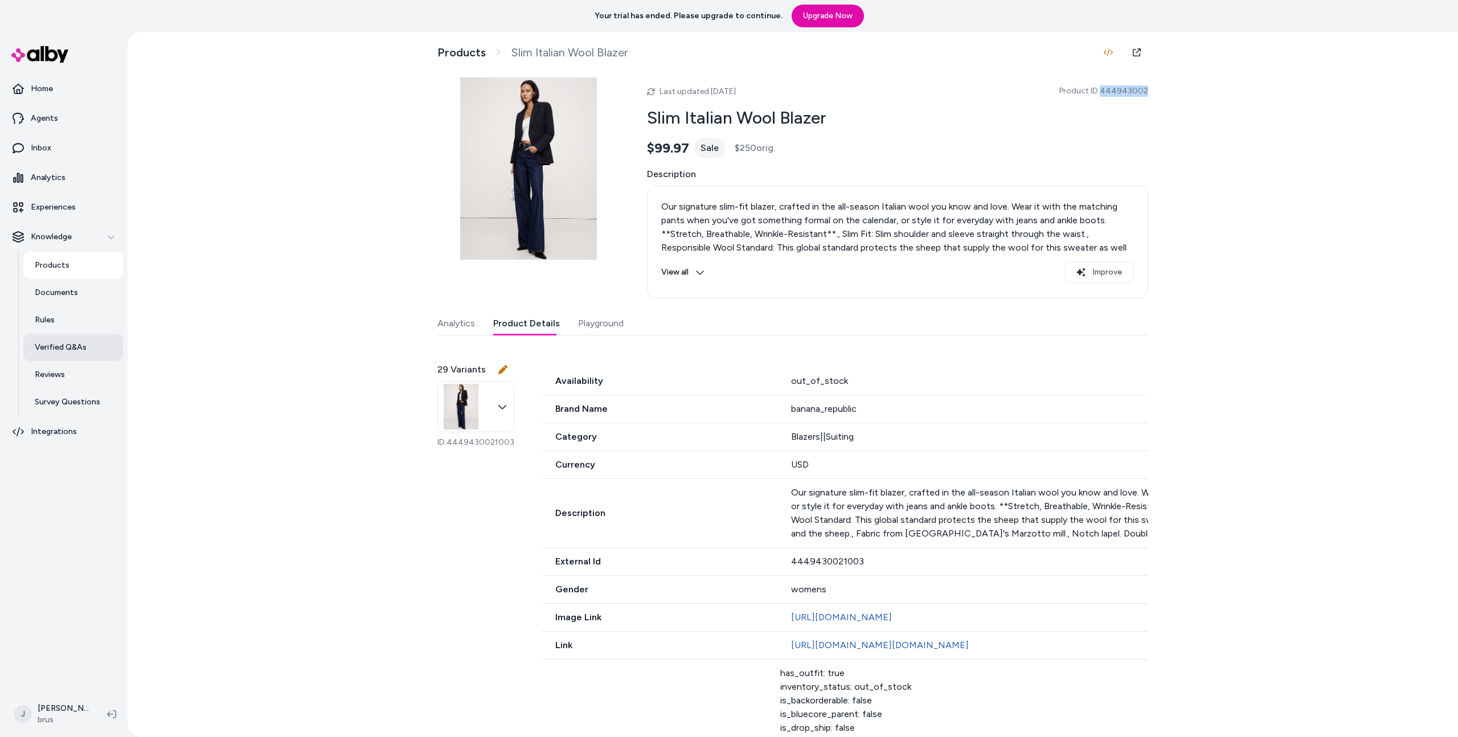
copy span "444943002"
click at [301, 346] on div "Products Slim Italian Wool Blazer Last updated [DATE] Product ID: 444943002 Sli…" at bounding box center [793, 384] width 1330 height 705
